Goal: Find specific page/section: Find specific page/section

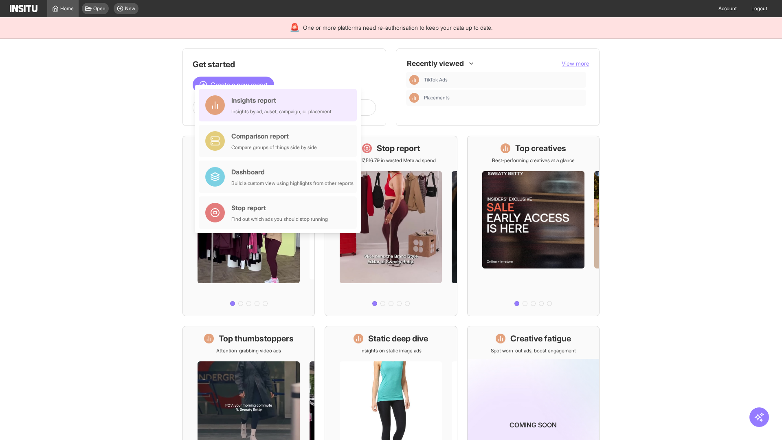
click at [280, 105] on div "Insights report Insights by ad, adset, campaign, or placement" at bounding box center [281, 105] width 100 height 20
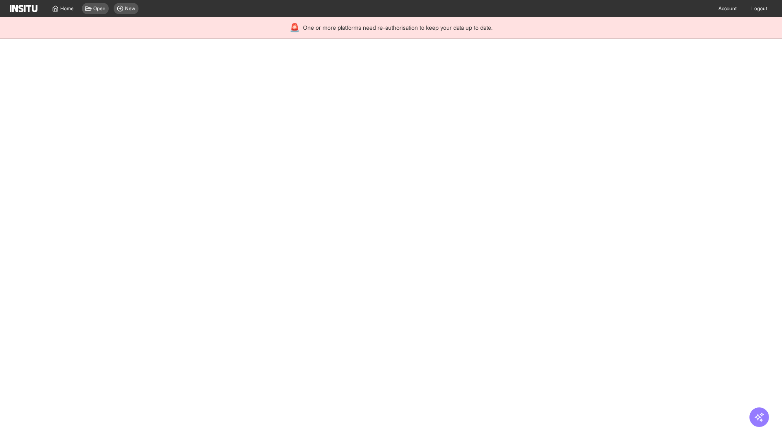
select select "**"
